Goal: Transaction & Acquisition: Purchase product/service

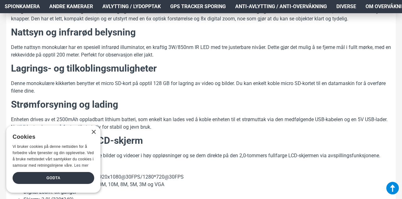
scroll to position [321, 0]
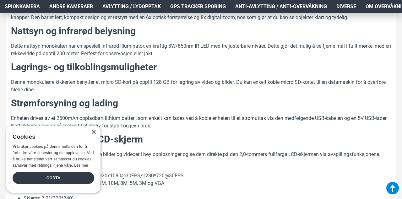
click at [65, 184] on div "Godta" at bounding box center [54, 178] width 82 height 12
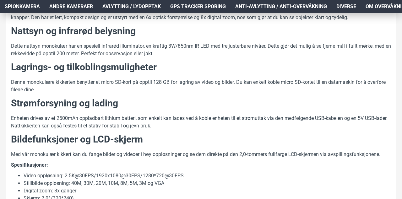
click at [20, 9] on span "Spionkamera" at bounding box center [22, 7] width 35 height 8
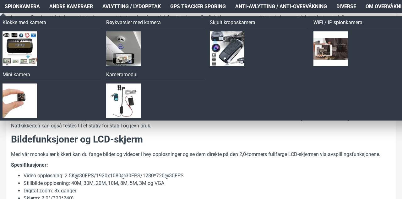
click at [25, 8] on span "Spionkamera" at bounding box center [22, 7] width 35 height 8
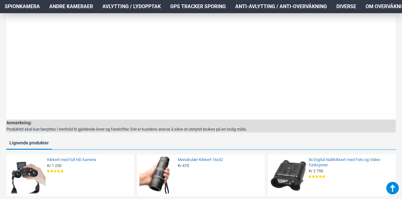
scroll to position [716, 0]
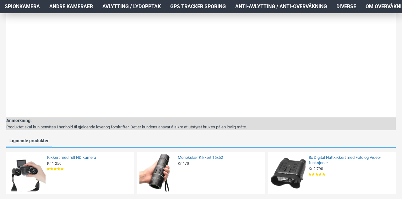
click at [334, 159] on link "8x Digital Nattkikkert med Foto og Video-funksjoner" at bounding box center [349, 160] width 83 height 11
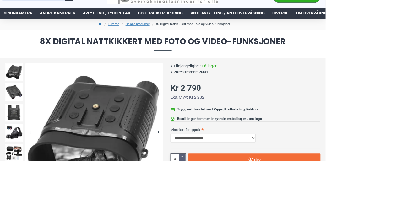
scroll to position [31, 0]
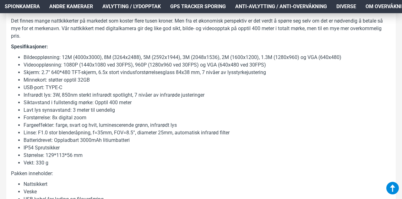
scroll to position [488, 0]
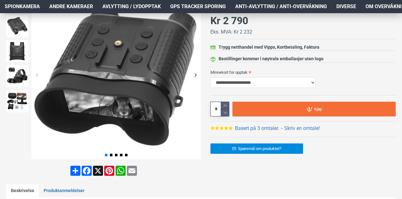
click at [365, 73] on label "Minnekort for opptak" at bounding box center [302, 72] width 185 height 10
click at [315, 77] on select "**********" at bounding box center [262, 82] width 105 height 11
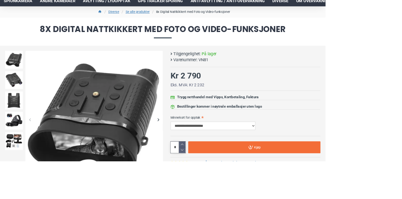
scroll to position [44, 0]
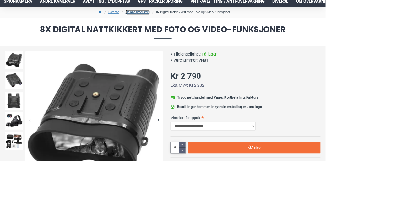
click at [172, 14] on link "Se alle produkter" at bounding box center [170, 15] width 30 height 6
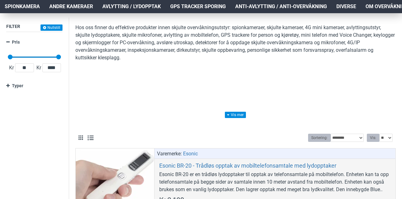
scroll to position [84, 0]
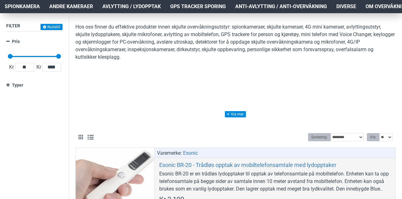
click at [238, 115] on link at bounding box center [235, 114] width 21 height 6
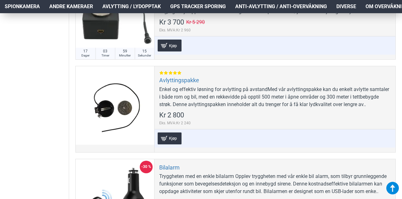
scroll to position [1297, 0]
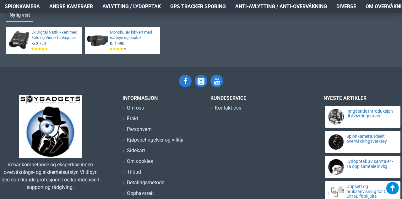
scroll to position [1043, 0]
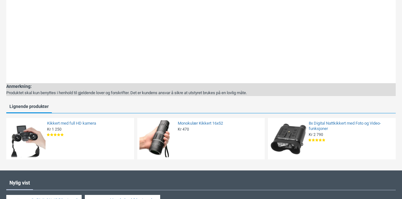
scroll to position [745, 0]
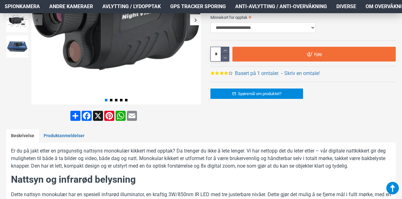
scroll to position [173, 0]
